Goal: Information Seeking & Learning: Learn about a topic

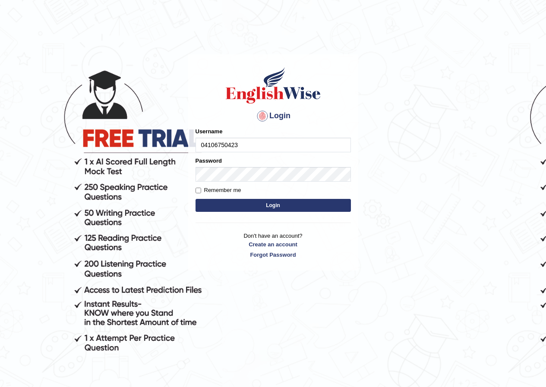
click at [234, 144] on input "04106750423" at bounding box center [273, 145] width 155 height 15
type input "0410675043"
click at [262, 208] on button "Login" at bounding box center [273, 205] width 155 height 13
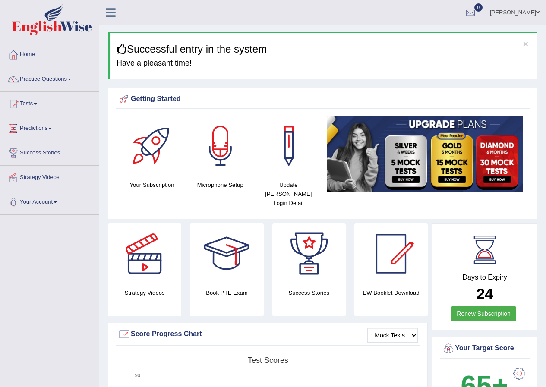
click at [73, 73] on link "Practice Questions" at bounding box center [49, 78] width 98 height 22
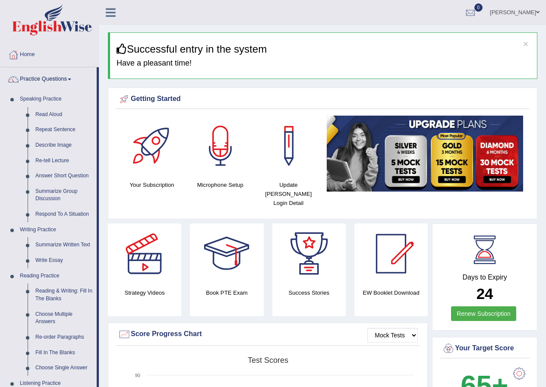
click at [401, 94] on div "Getting Started" at bounding box center [323, 99] width 410 height 13
click at [66, 157] on link "Re-tell Lecture" at bounding box center [64, 161] width 65 height 16
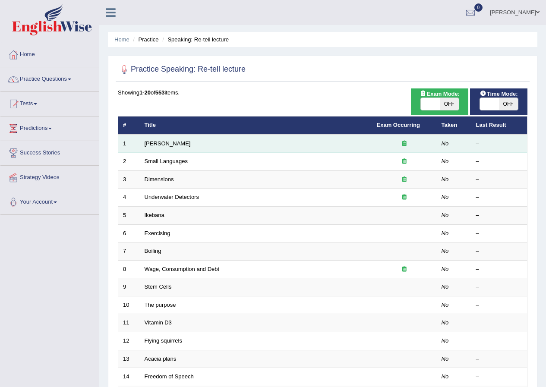
click at [166, 140] on link "[PERSON_NAME]" at bounding box center [168, 143] width 46 height 6
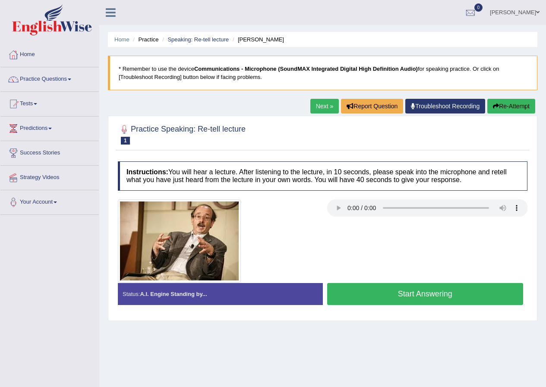
click at [75, 81] on link "Practice Questions" at bounding box center [49, 78] width 98 height 22
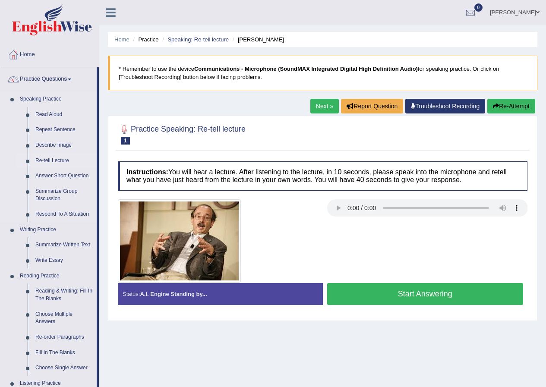
click at [70, 158] on link "Re-tell Lecture" at bounding box center [64, 161] width 65 height 16
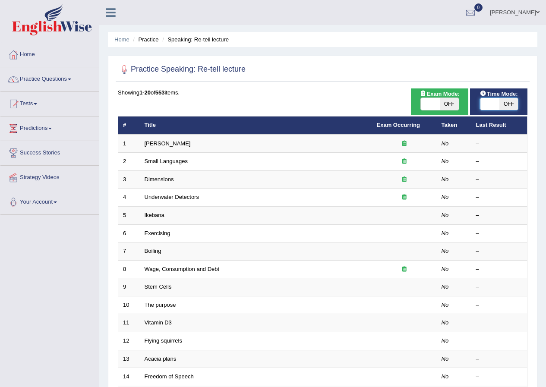
click at [489, 99] on span at bounding box center [490, 104] width 19 height 12
click at [493, 96] on span "Time Mode:" at bounding box center [499, 93] width 45 height 9
click at [506, 102] on span "OFF" at bounding box center [508, 104] width 19 height 12
checkbox input "true"
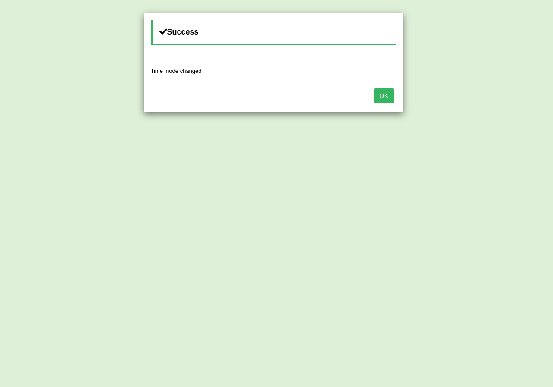
click at [383, 99] on button "OK" at bounding box center [384, 96] width 20 height 15
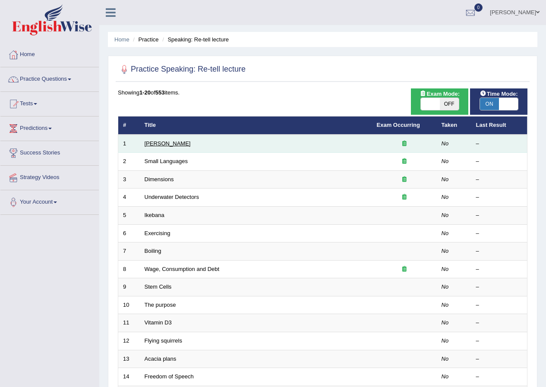
click at [162, 140] on link "Amory Lovins" at bounding box center [168, 143] width 46 height 6
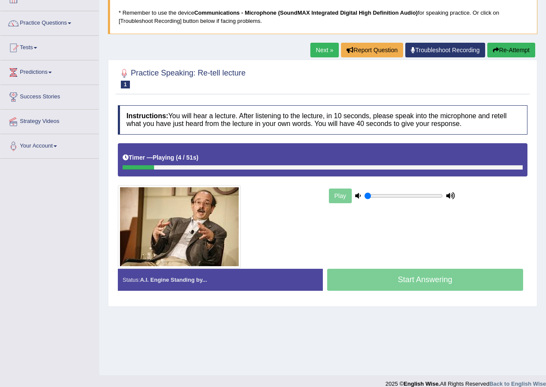
scroll to position [66, 0]
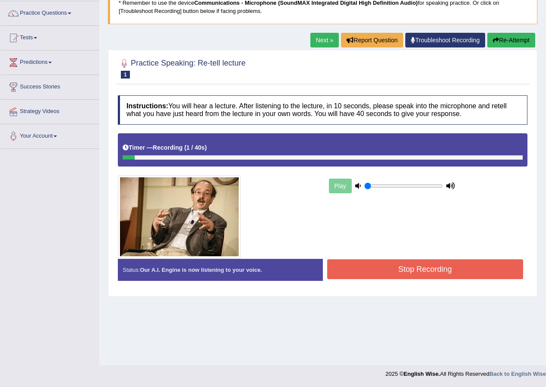
drag, startPoint x: 218, startPoint y: 76, endPoint x: 339, endPoint y: 60, distance: 121.5
click at [339, 60] on div at bounding box center [323, 68] width 410 height 26
drag, startPoint x: 535, startPoint y: 123, endPoint x: 539, endPoint y: 122, distance: 4.7
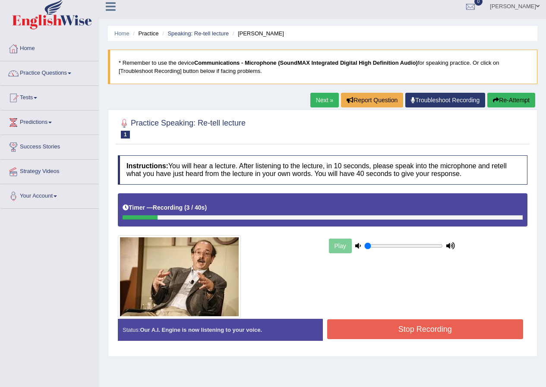
scroll to position [0, 0]
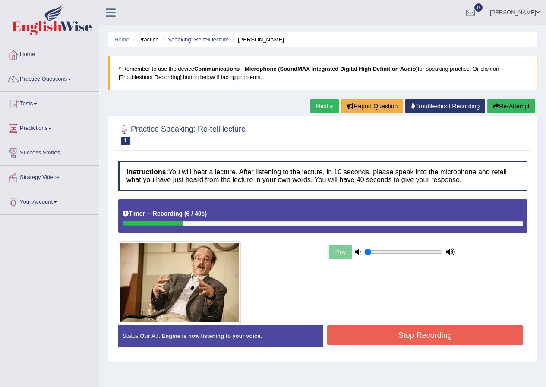
click at [538, 14] on span at bounding box center [537, 12] width 3 height 6
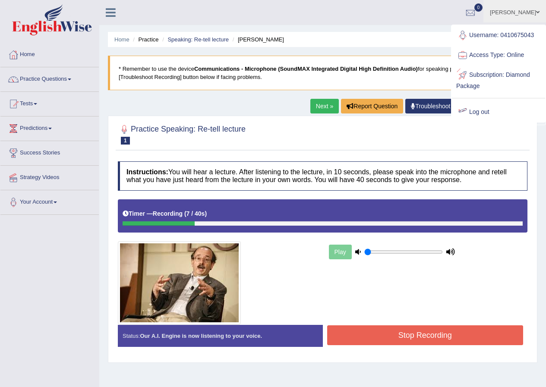
click at [485, 109] on link "Log out" at bounding box center [498, 112] width 93 height 20
